Goal: Task Accomplishment & Management: Complete application form

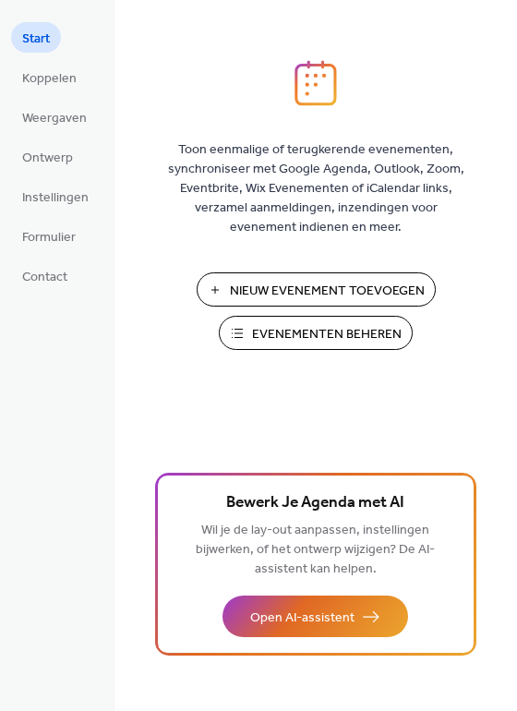
click at [278, 283] on span "Nieuw Evenement Toevoegen" at bounding box center [327, 291] width 195 height 19
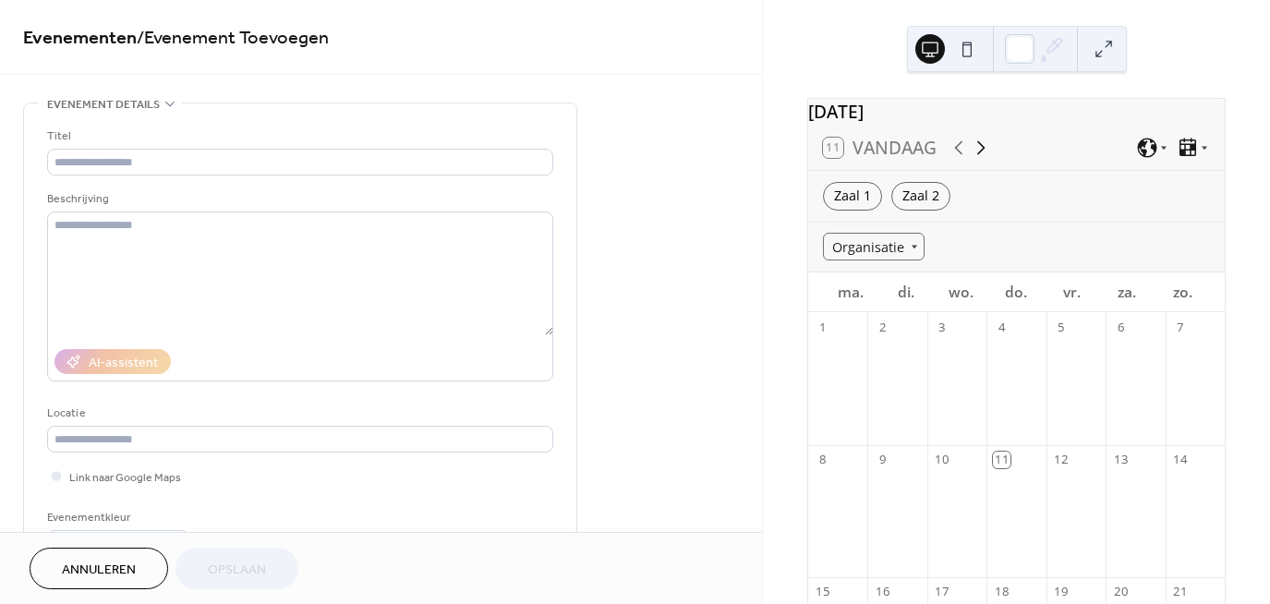
click at [984, 159] on icon at bounding box center [981, 148] width 22 height 22
click at [955, 155] on icon at bounding box center [958, 148] width 22 height 22
click at [982, 154] on icon at bounding box center [981, 147] width 8 height 14
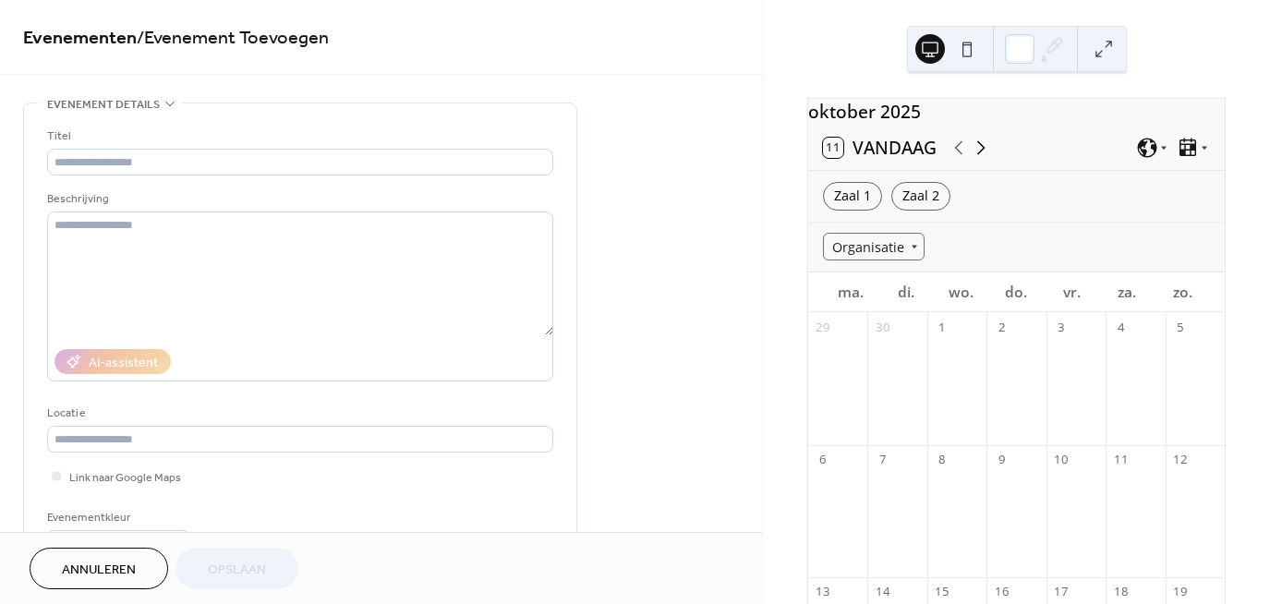
click at [982, 154] on icon at bounding box center [981, 147] width 8 height 14
click at [1014, 379] on div at bounding box center [1015, 390] width 59 height 94
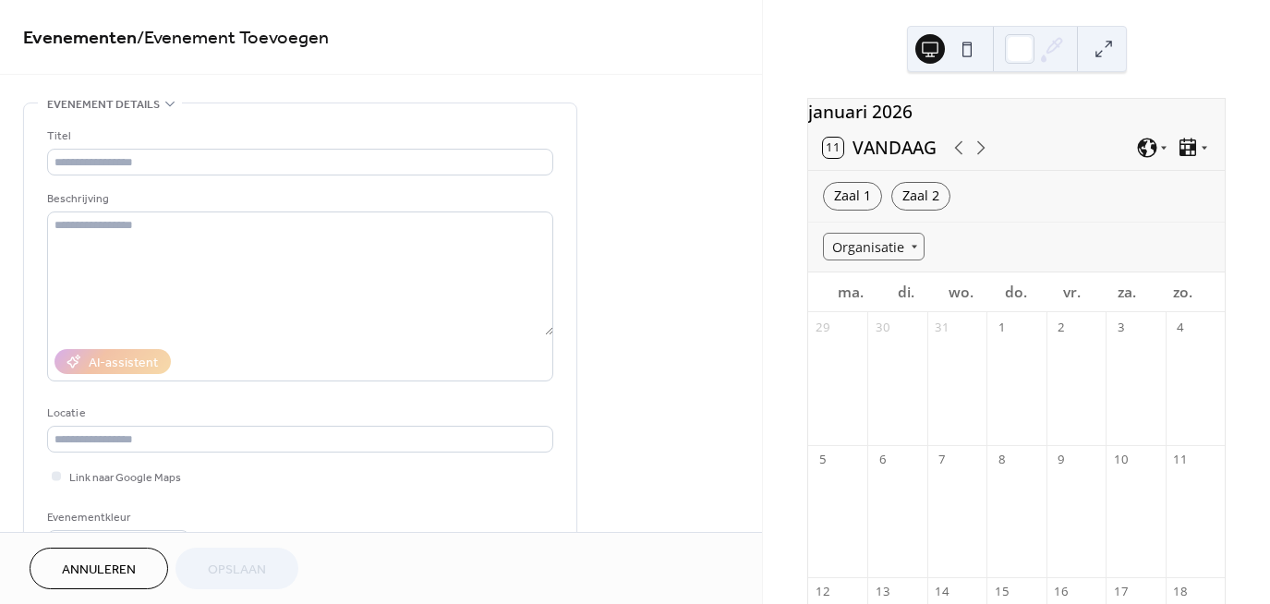
click at [1014, 379] on div at bounding box center [1015, 390] width 59 height 94
click at [1018, 399] on div at bounding box center [1015, 390] width 59 height 94
click at [1015, 406] on div at bounding box center [1015, 390] width 59 height 94
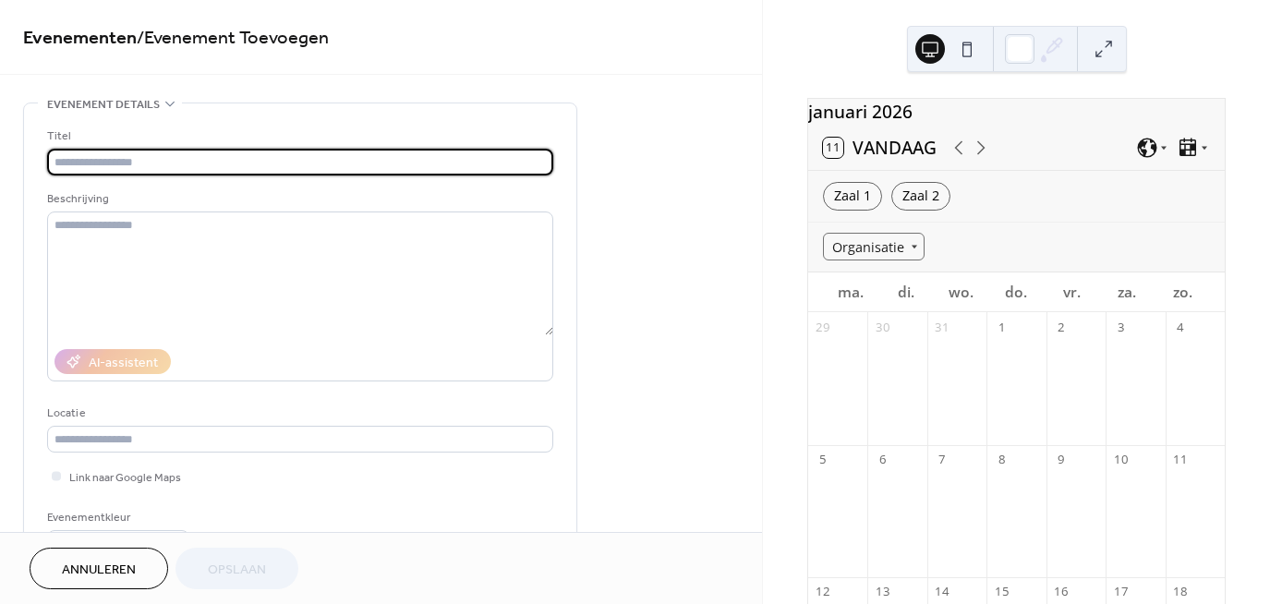
click at [268, 160] on input "text" at bounding box center [300, 162] width 506 height 27
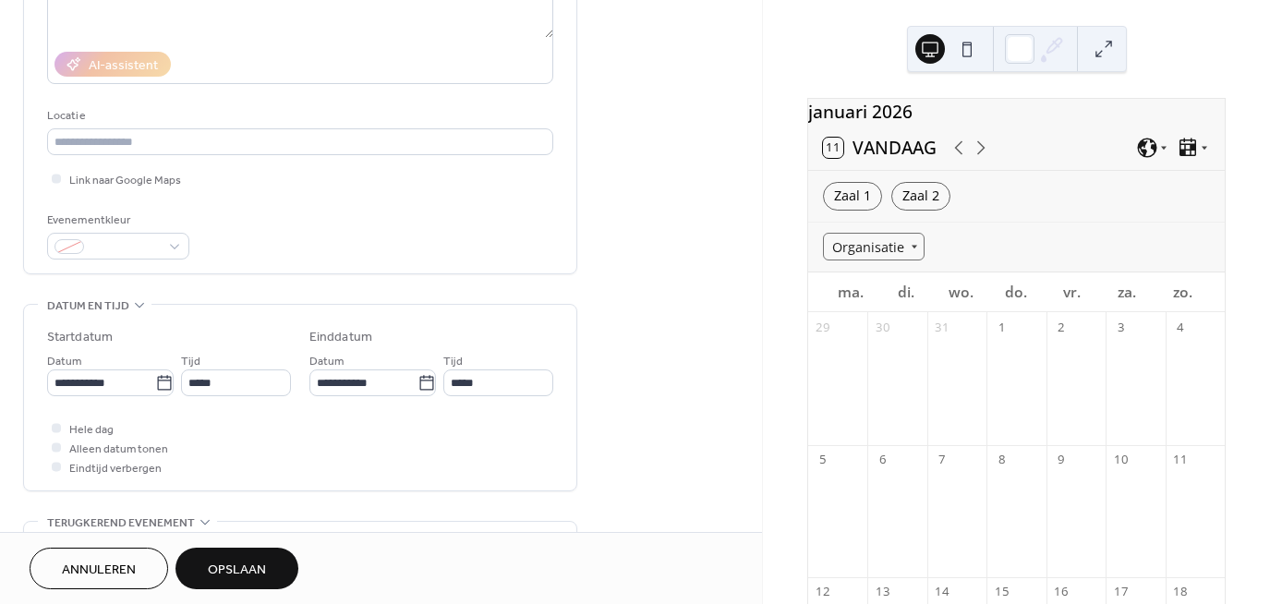
scroll to position [335, 0]
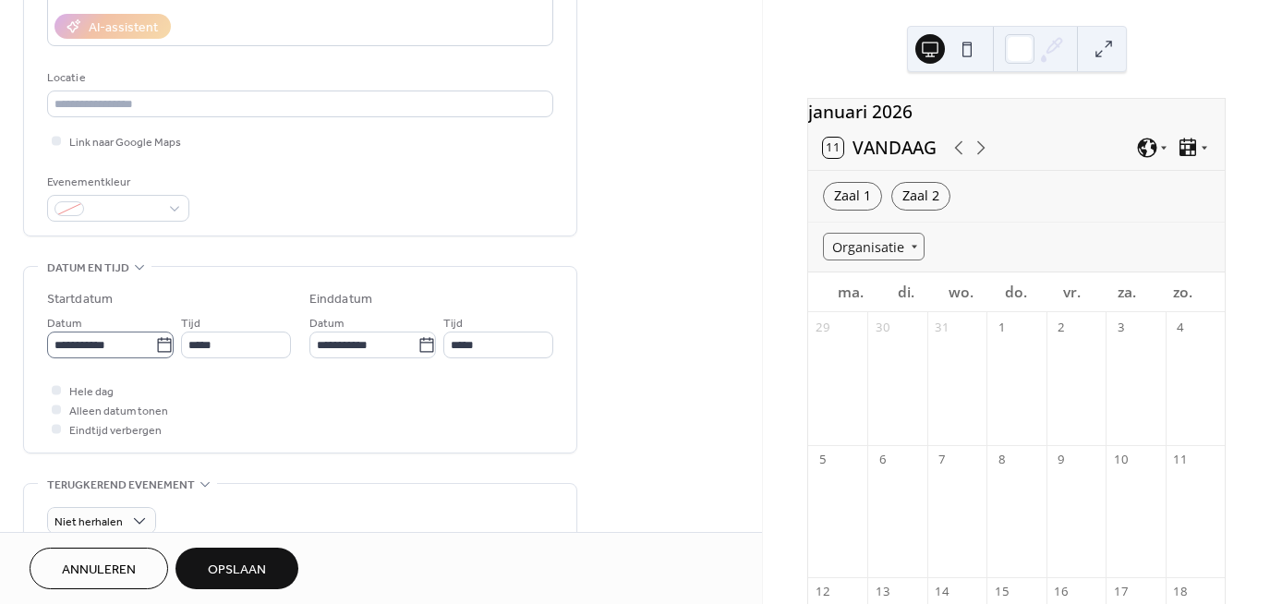
type input "**********"
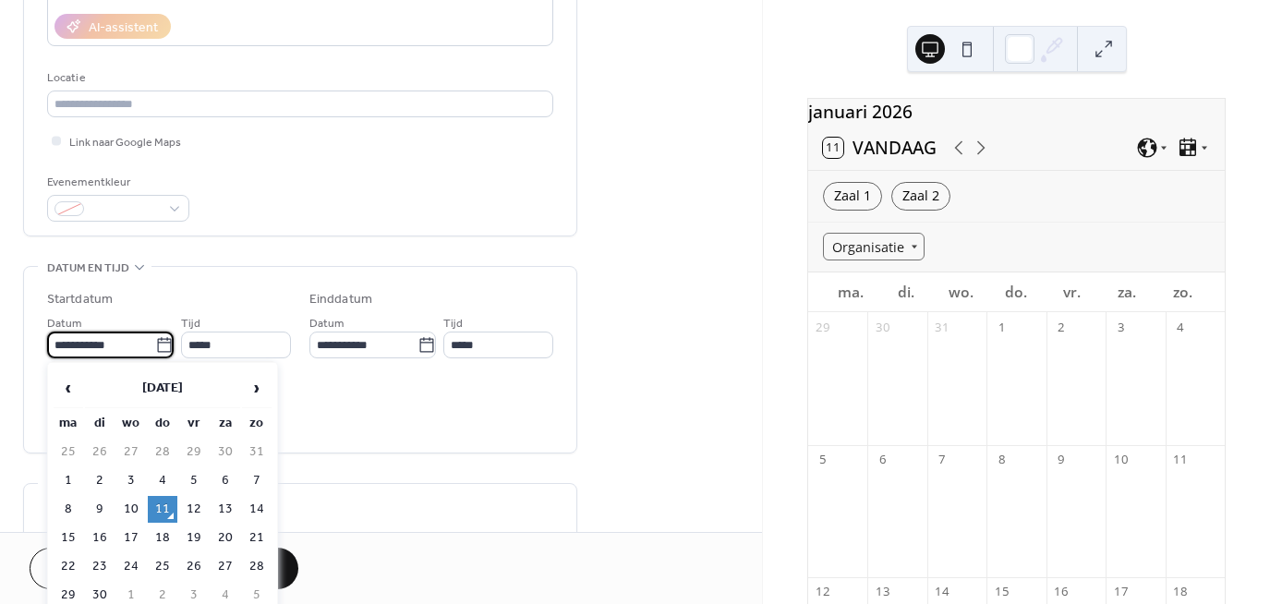
click at [146, 345] on input "**********" at bounding box center [101, 344] width 108 height 27
click at [258, 392] on span "›" at bounding box center [257, 387] width 28 height 37
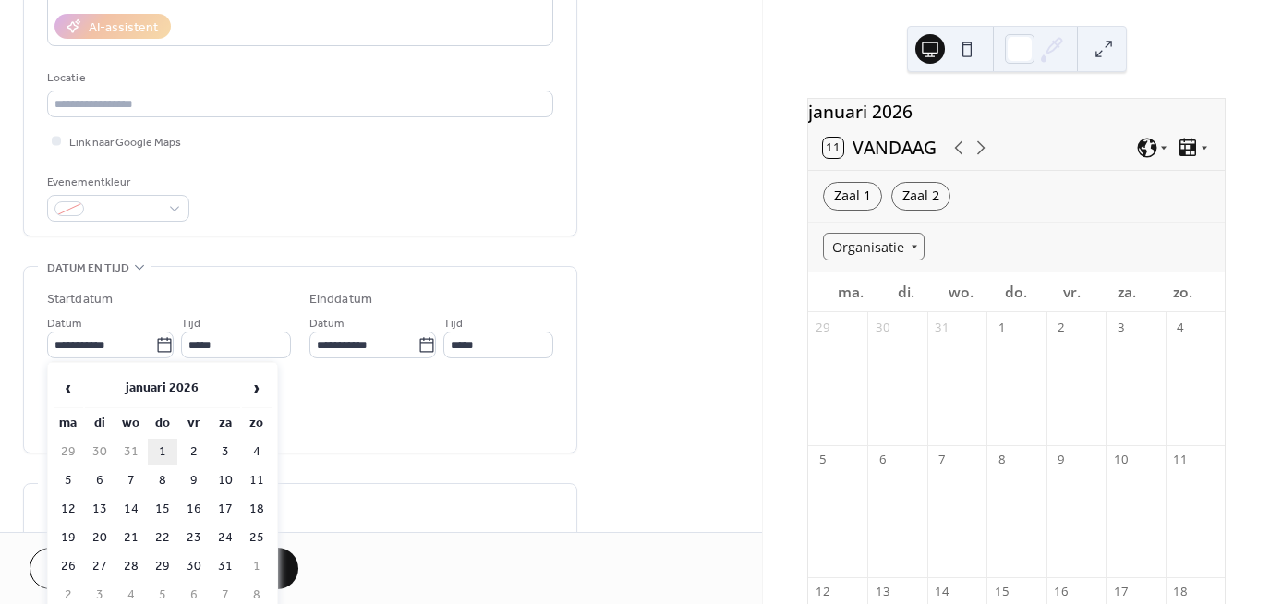
click at [162, 448] on td "1" at bounding box center [163, 452] width 30 height 27
type input "**********"
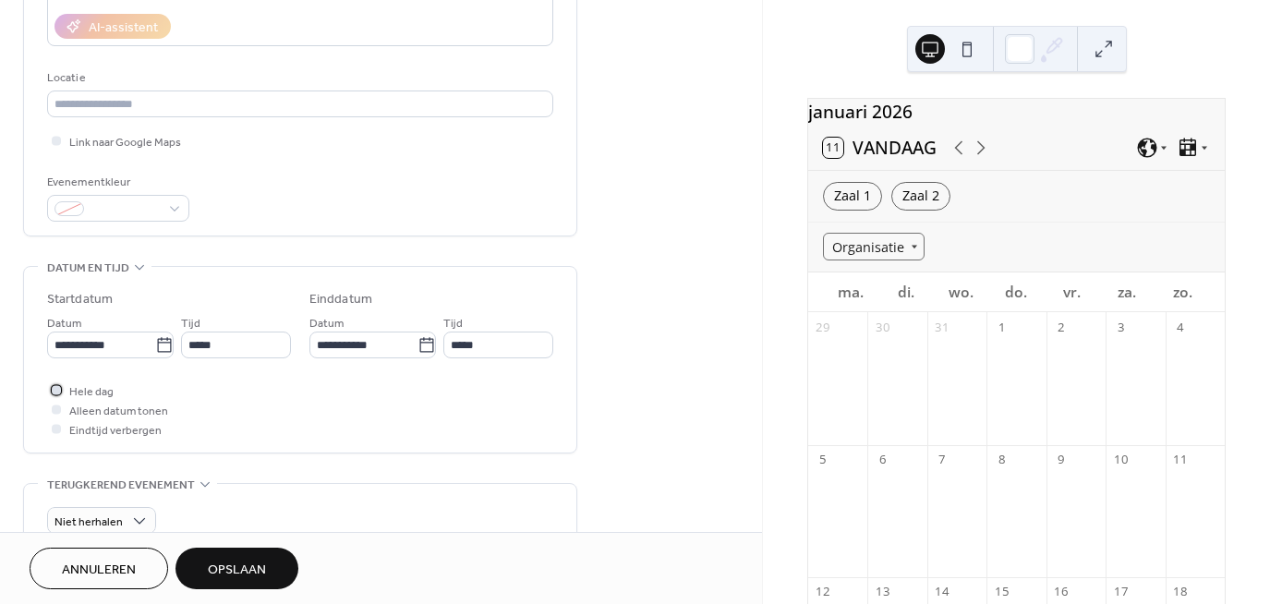
click at [54, 387] on div at bounding box center [56, 389] width 9 height 9
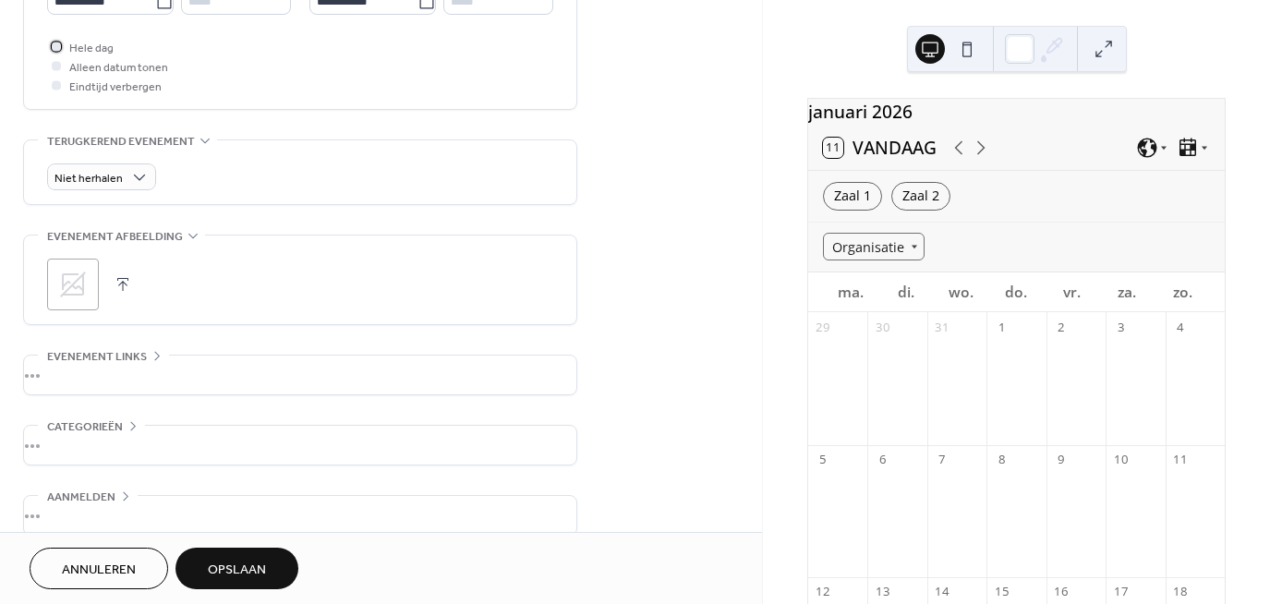
scroll to position [699, 0]
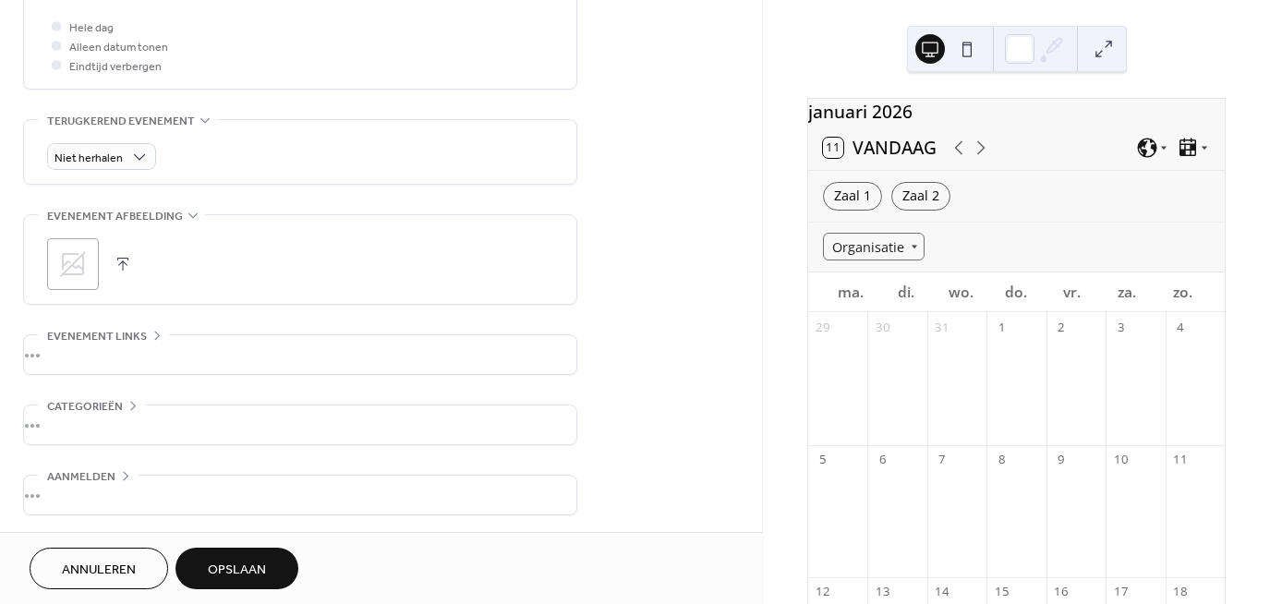
click at [242, 565] on span "Opslaan" at bounding box center [237, 570] width 58 height 19
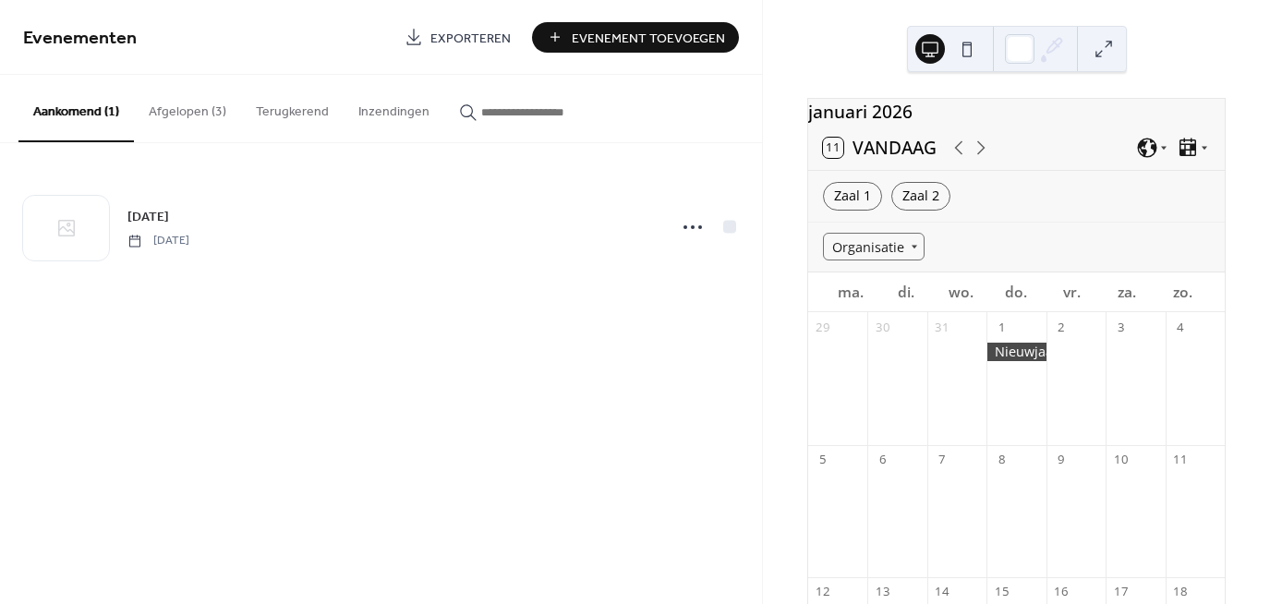
click at [1021, 361] on div at bounding box center [1015, 352] width 59 height 18
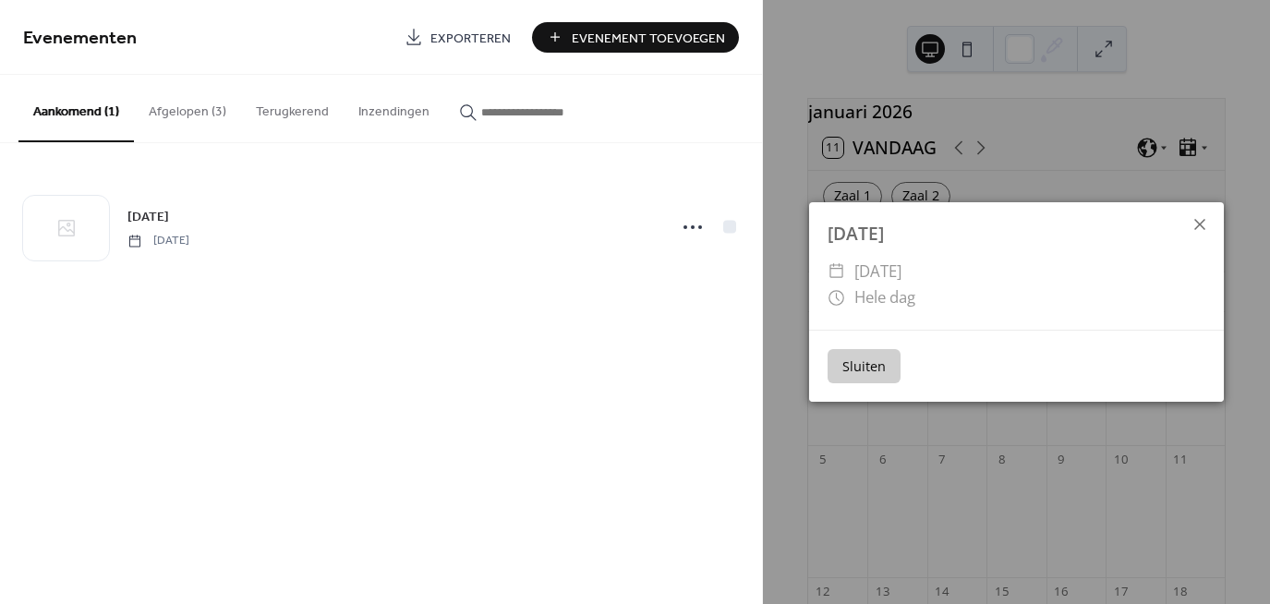
click at [1197, 222] on icon at bounding box center [1199, 224] width 11 height 11
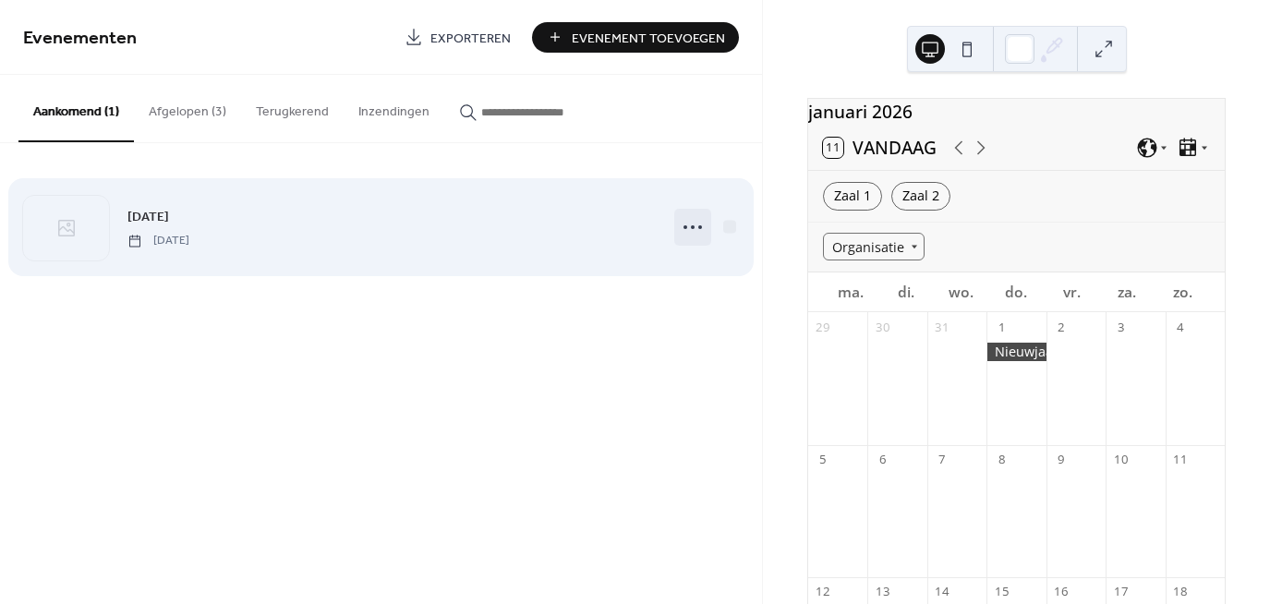
click at [699, 223] on icon at bounding box center [693, 227] width 30 height 30
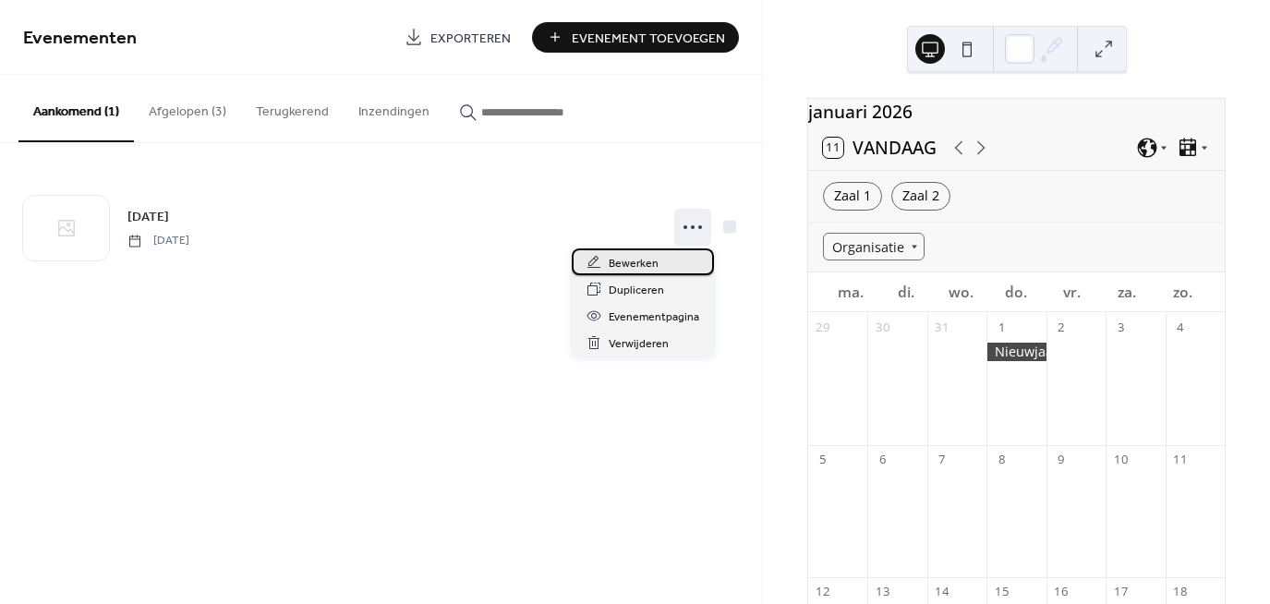
click at [615, 263] on span "Bewerken" at bounding box center [634, 263] width 50 height 19
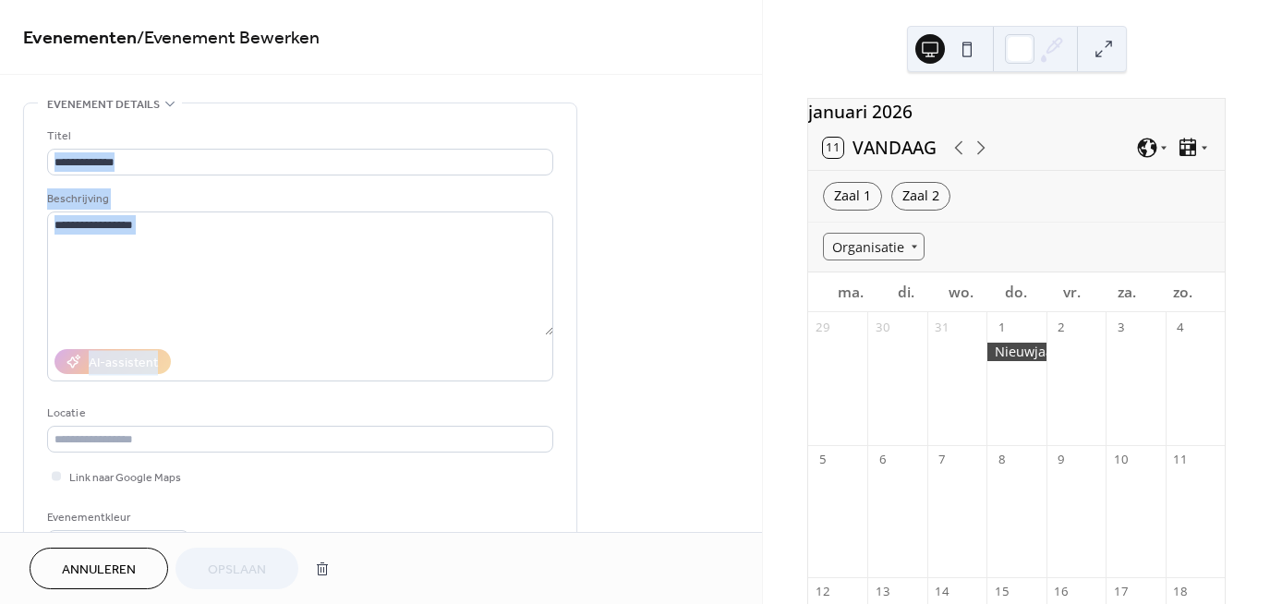
drag, startPoint x: 753, startPoint y: 163, endPoint x: 761, endPoint y: 216, distance: 54.1
click at [761, 216] on div "**********" at bounding box center [381, 266] width 762 height 532
click at [763, 214] on div "**********" at bounding box center [635, 302] width 1270 height 604
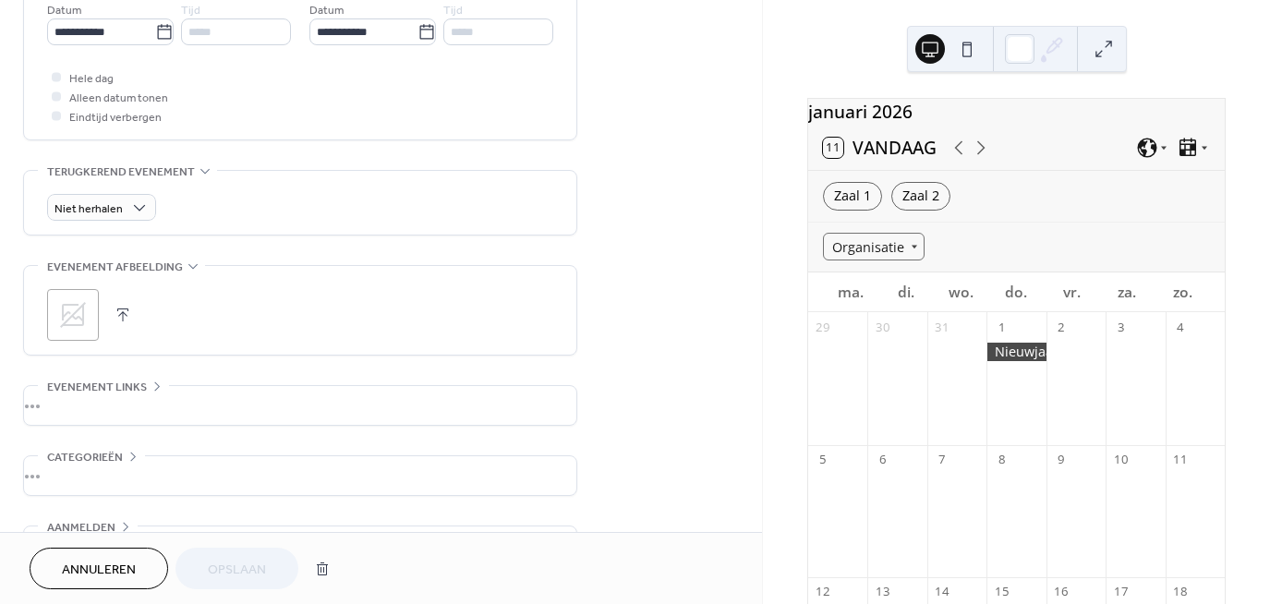
scroll to position [699, 0]
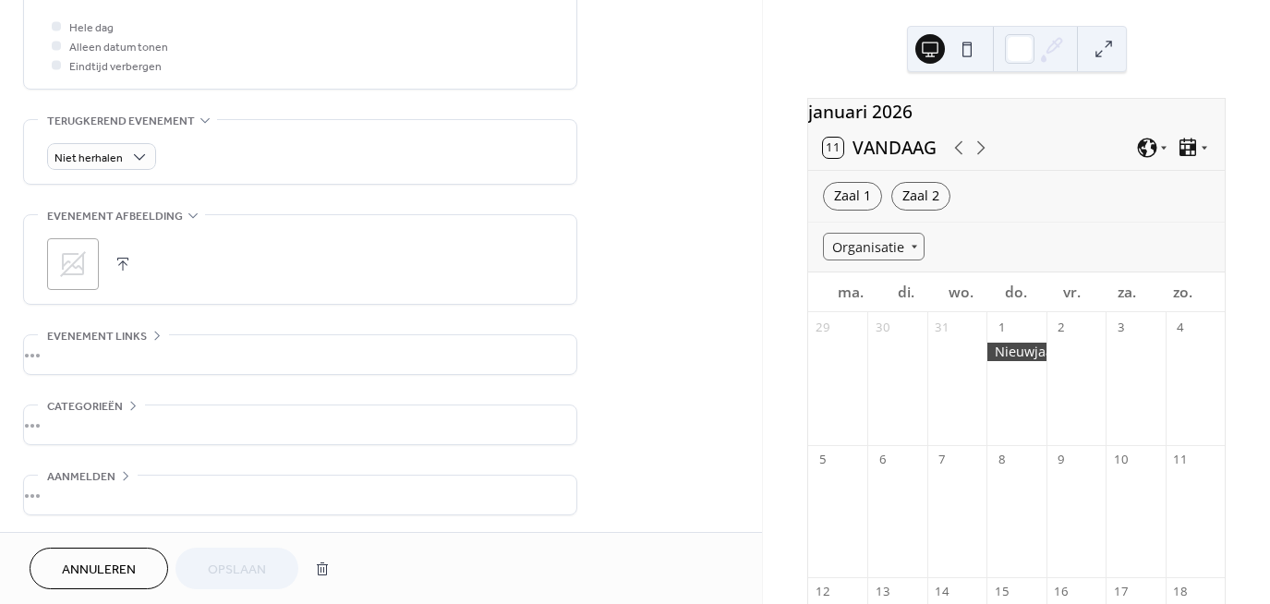
click at [98, 406] on div "•••" at bounding box center [300, 424] width 552 height 39
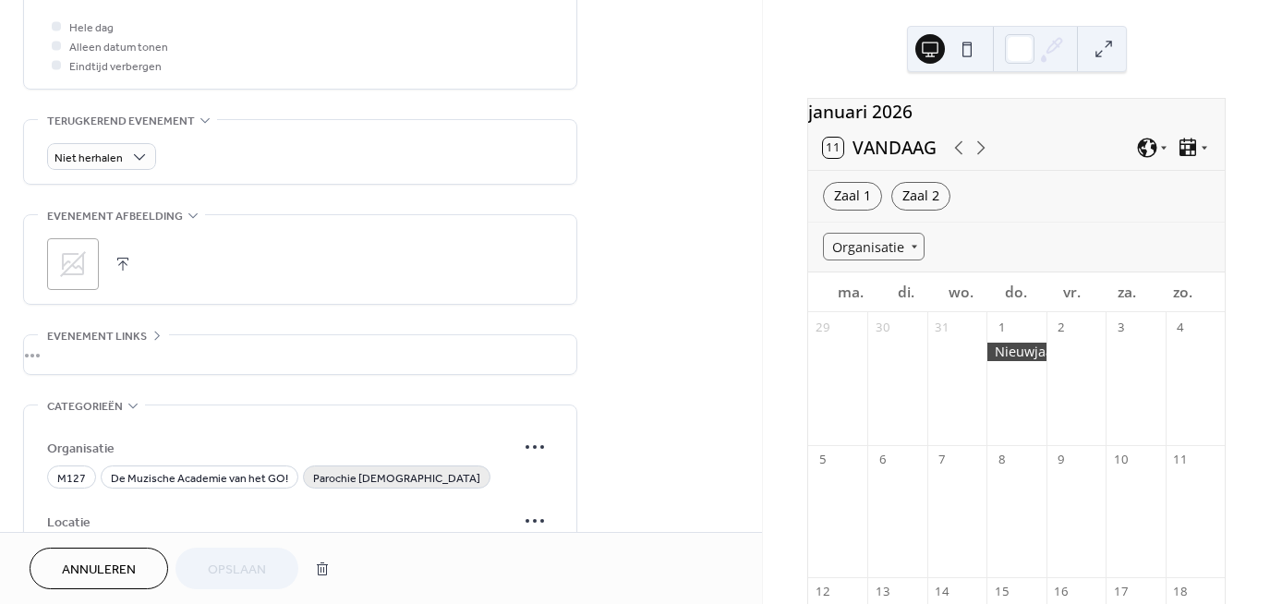
click at [344, 474] on span "Parochie Heilige Geest" at bounding box center [396, 478] width 167 height 19
click at [268, 560] on button "Opslaan" at bounding box center [236, 569] width 123 height 42
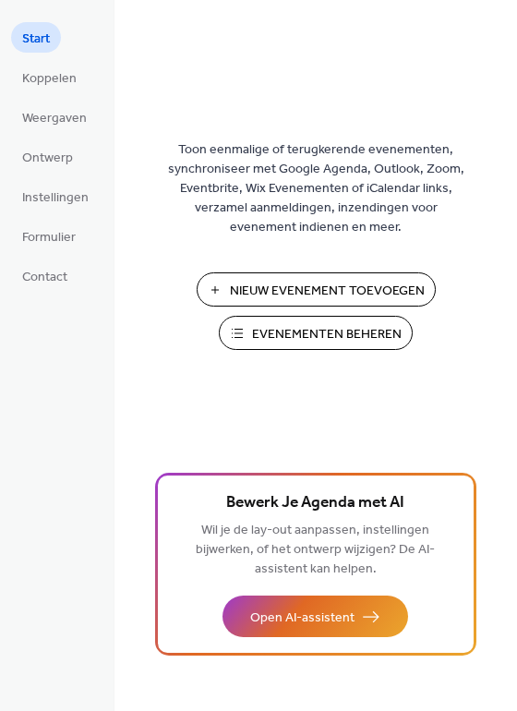
click at [261, 332] on span "Evenementen Beheren" at bounding box center [327, 334] width 150 height 19
drag, startPoint x: 509, startPoint y: 206, endPoint x: 491, endPoint y: 274, distance: 70.5
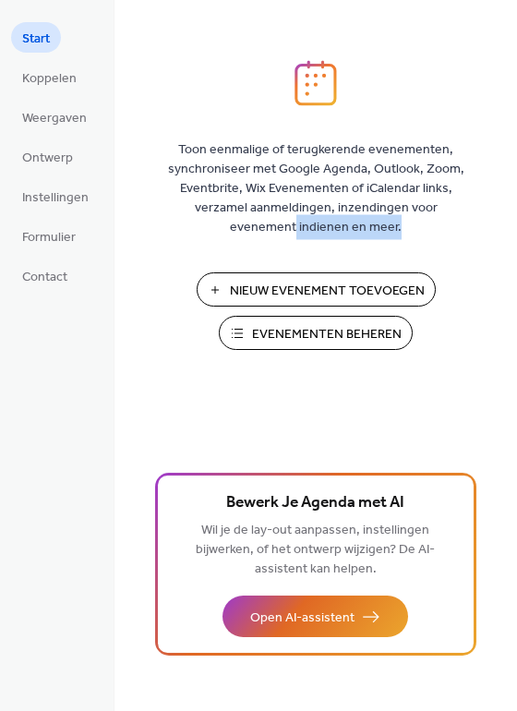
click at [491, 274] on div "Toon eenmalige of terugkerende evenementen, synchroniseer met Google Agenda, Ou…" at bounding box center [316, 385] width 403 height 651
